Goal: Task Accomplishment & Management: Complete application form

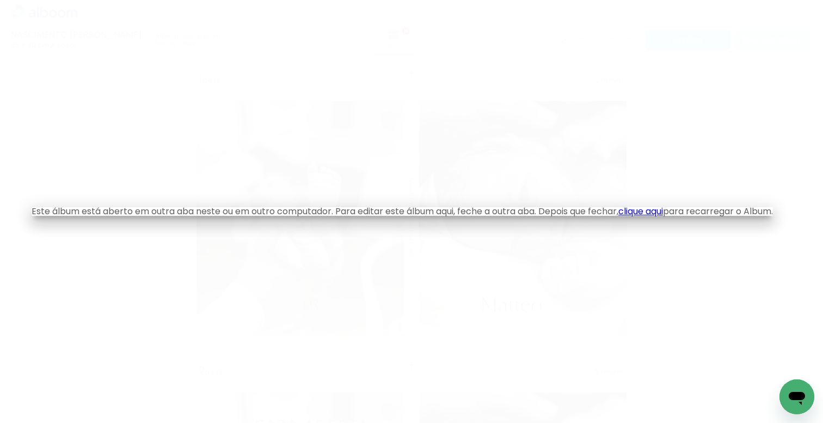
click at [648, 209] on link "clique aqui" at bounding box center [641, 211] width 45 height 13
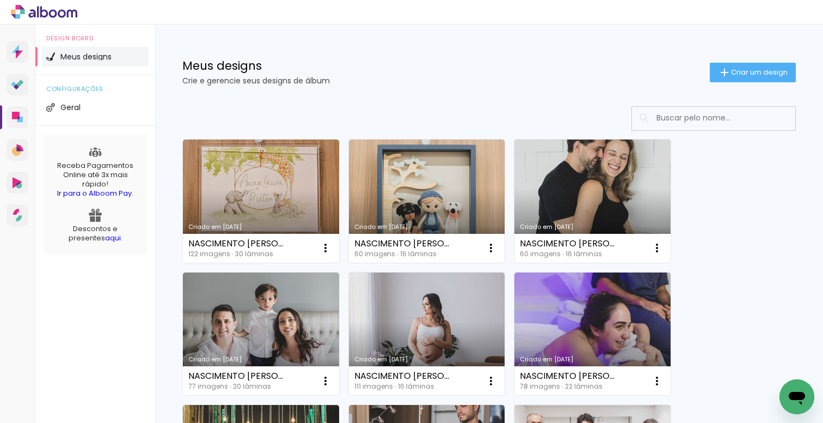
click at [698, 118] on input at bounding box center [728, 118] width 155 height 22
type input "t"
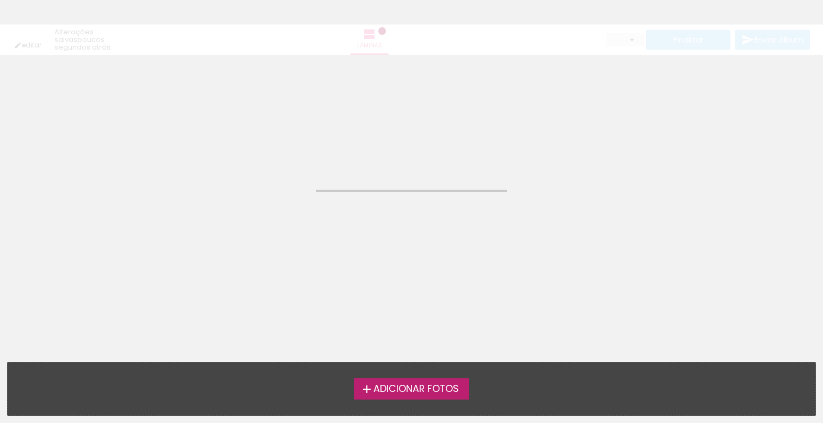
click at [63, 8] on div "editar poucos segundos atrás. Lâminas Finalizar Enviar álbum" at bounding box center [411, 27] width 823 height 55
click at [42, 11] on div "editar poucos segundos atrás. Lâminas Finalizar Enviar álbum" at bounding box center [411, 27] width 823 height 55
click at [39, 5] on div "editar poucos segundos atrás. Lâminas Finalizar Enviar álbum" at bounding box center [411, 27] width 823 height 55
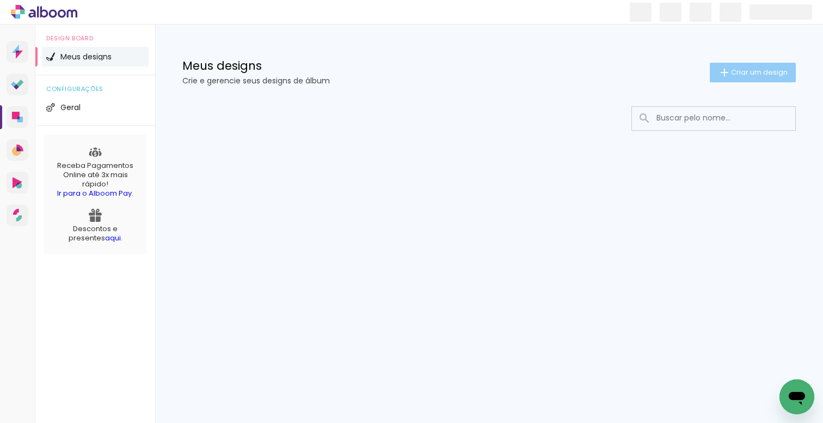
click at [744, 73] on span "Criar um design" at bounding box center [759, 72] width 57 height 7
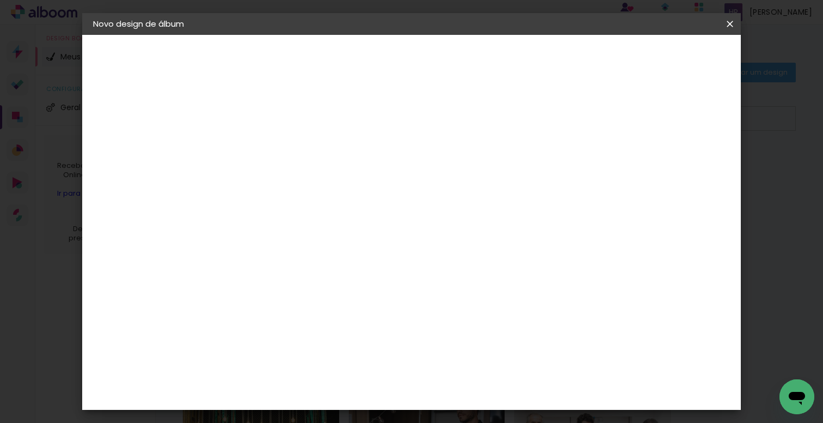
click at [271, 146] on input at bounding box center [271, 146] width 0 height 17
type input "BOOK GESTANTE"
type paper-input "BOOK GESTANTE"
type input "BOOK GESTANTE [PERSON_NAME]"
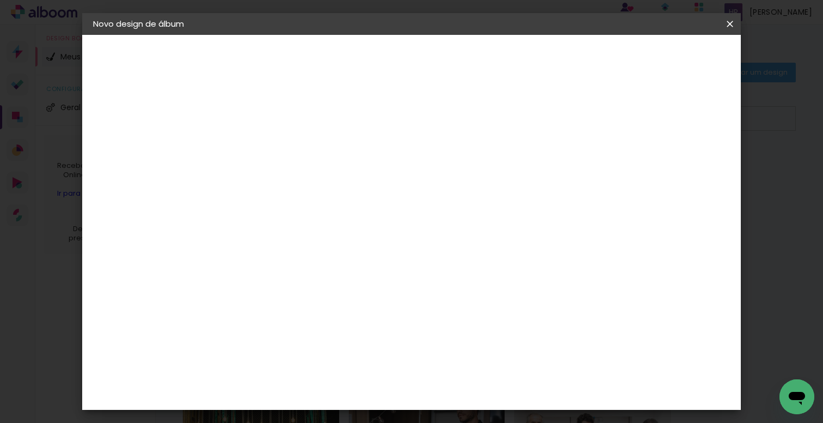
type paper-input "BOOK GESTANTE [PERSON_NAME]"
click at [0, 0] on paper-input-container "Título do álbum BOOK GESTANTE GABRIEL_TICIANA NETO" at bounding box center [0, 0] width 0 height 0
click at [271, 154] on input "BOOK GESTANTE GABRIEL_TICIANA NETO" at bounding box center [271, 146] width 0 height 17
click at [0, 0] on slot "Avançar" at bounding box center [0, 0] width 0 height 0
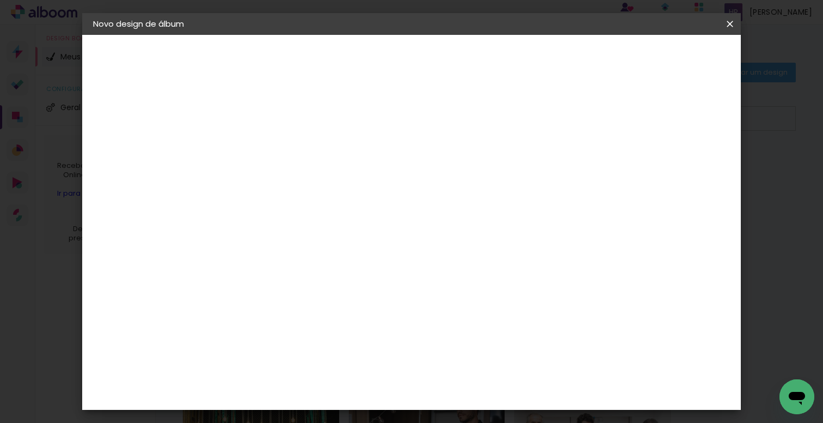
click at [0, 0] on slot "Tamanho Livre" at bounding box center [0, 0] width 0 height 0
click at [0, 0] on slot "Avançar" at bounding box center [0, 0] width 0 height 0
click at [480, 364] on input "60" at bounding box center [471, 364] width 28 height 16
type input "50"
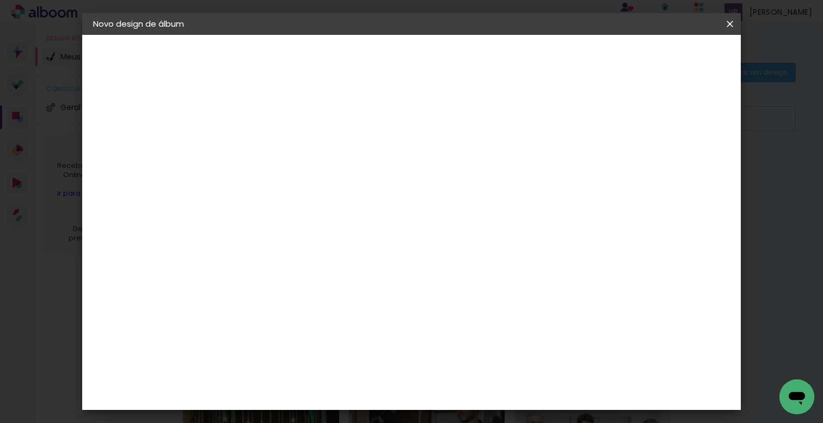
type paper-input "50"
click at [663, 116] on div "25 cm cm cm mm A maioria das encadernadoras sugere 5mm de sangria." at bounding box center [456, 115] width 465 height 87
click at [662, 55] on span "Iniciar design" at bounding box center [637, 58] width 50 height 8
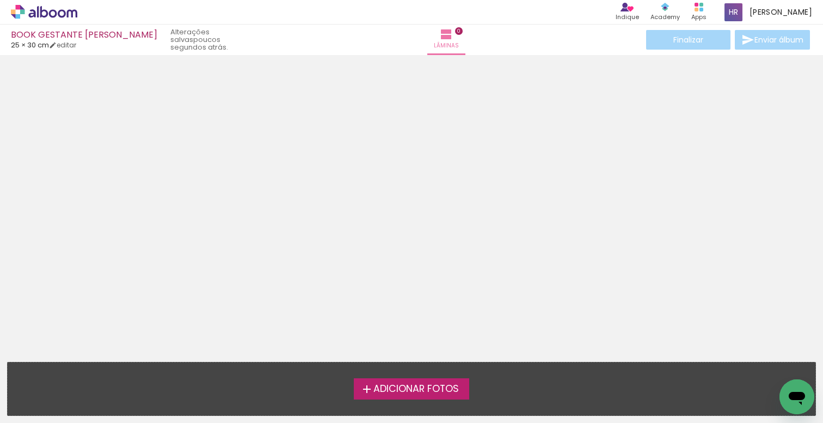
click at [431, 384] on span "Adicionar Fotos" at bounding box center [416, 389] width 85 height 10
click at [0, 0] on input "file" at bounding box center [0, 0] width 0 height 0
